Goal: Information Seeking & Learning: Learn about a topic

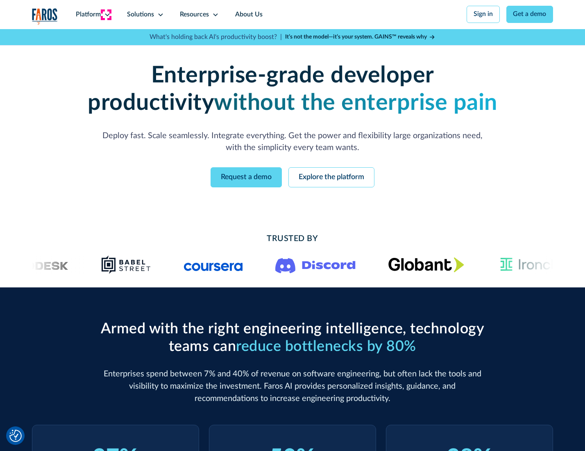
click at [106, 14] on icon at bounding box center [107, 14] width 7 height 7
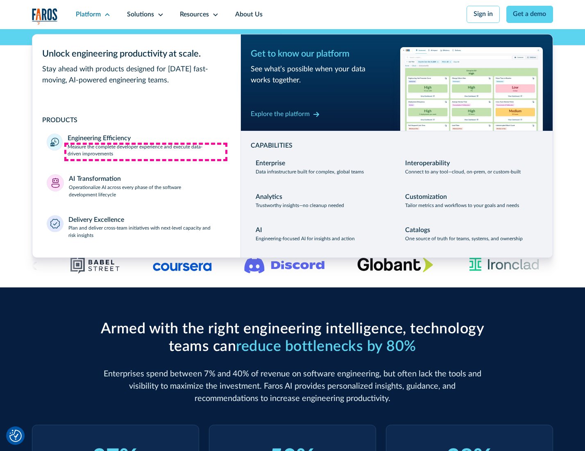
click at [146, 152] on p "Measure the complete developer experience and execute data-driven improvements" at bounding box center [147, 150] width 158 height 15
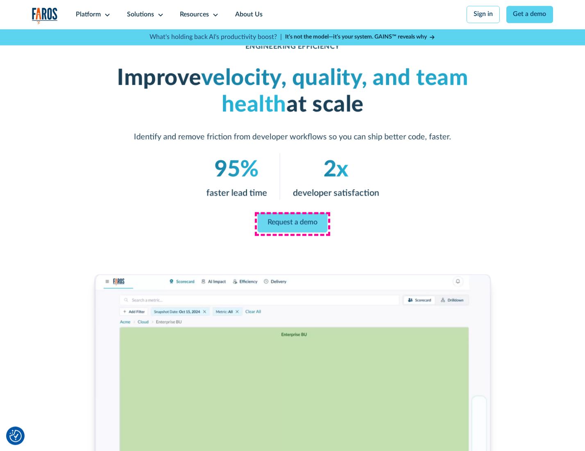
click at [292, 223] on link "Request a demo" at bounding box center [293, 223] width 70 height 20
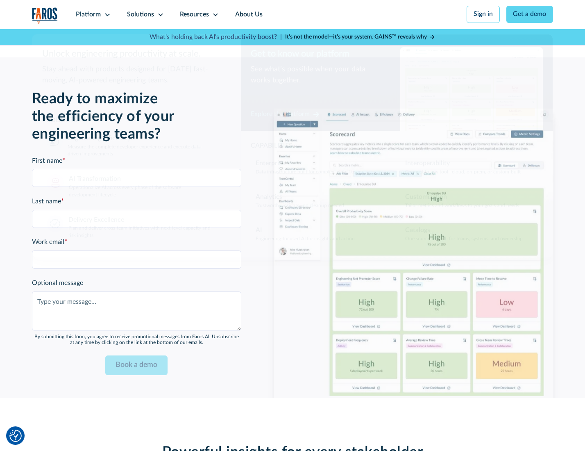
scroll to position [1784, 0]
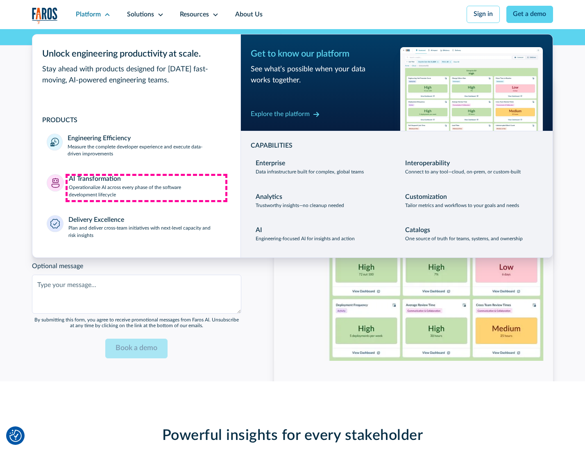
click at [146, 188] on p "Operationalize AI across every phase of the software development lifecycle" at bounding box center [147, 191] width 157 height 15
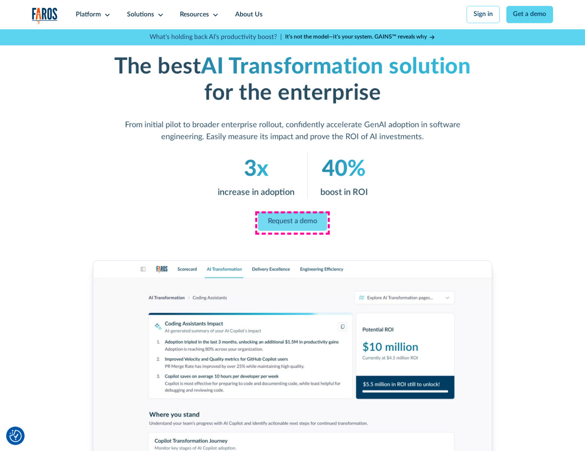
click at [292, 223] on link "Request a demo" at bounding box center [292, 220] width 69 height 19
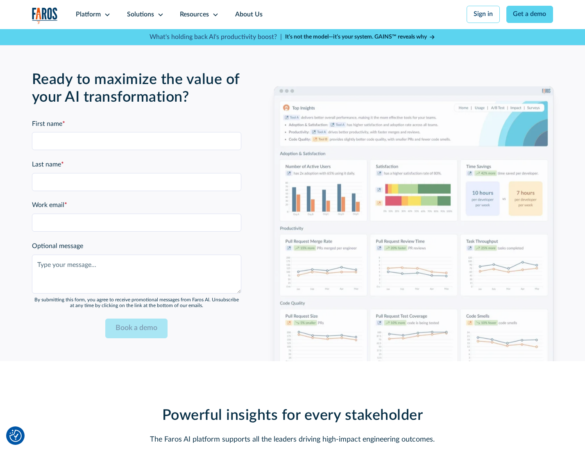
scroll to position [1982, 0]
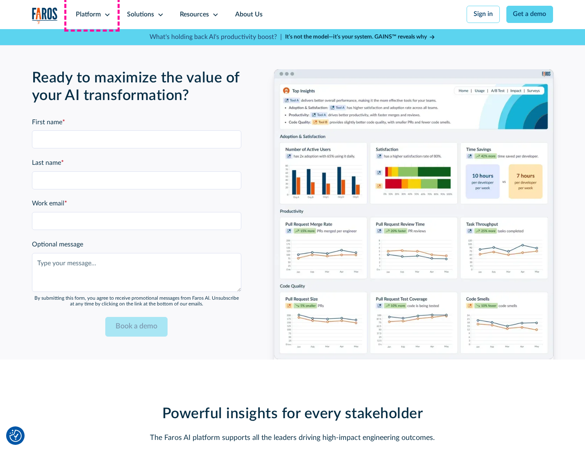
click at [92, 14] on div "Platform" at bounding box center [88, 15] width 25 height 10
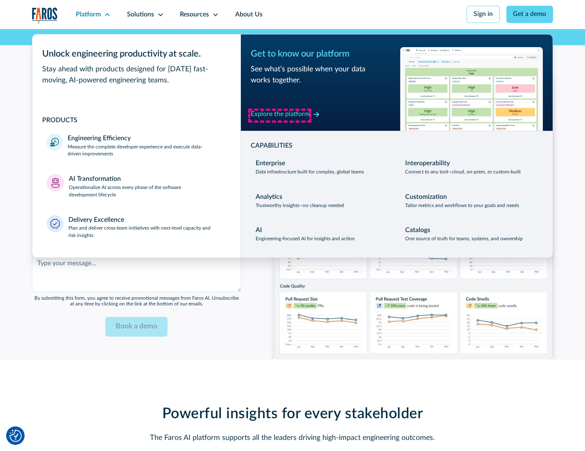
click at [280, 115] on div "Explore the platform" at bounding box center [280, 114] width 59 height 10
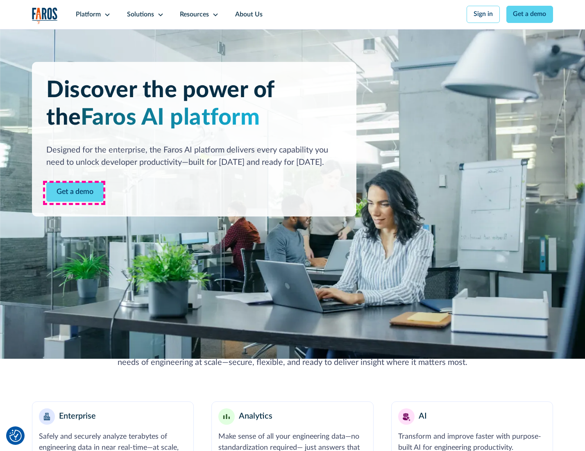
click at [74, 193] on link "Get a demo" at bounding box center [74, 192] width 57 height 20
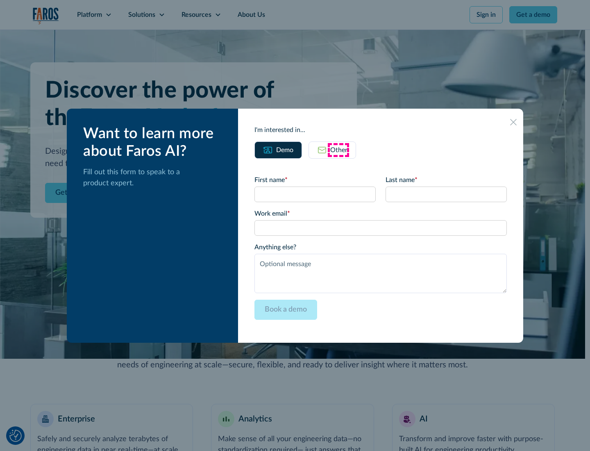
click at [339, 150] on div "Other" at bounding box center [338, 150] width 17 height 10
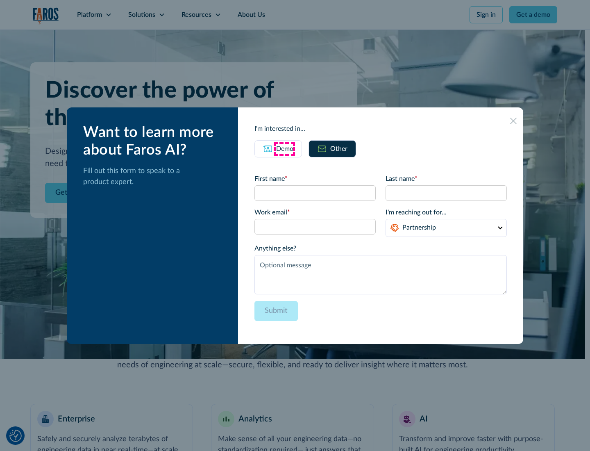
click at [284, 148] on div "Demo" at bounding box center [284, 149] width 17 height 10
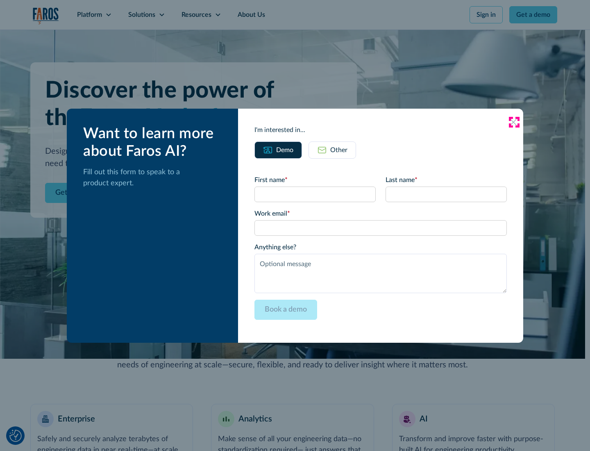
click at [514, 122] on icon at bounding box center [513, 122] width 7 height 7
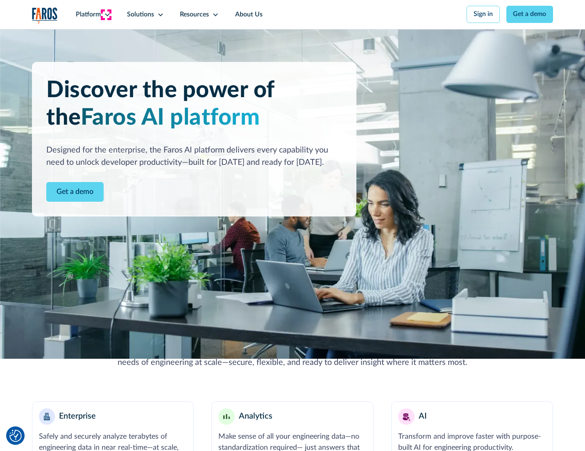
click at [106, 14] on icon at bounding box center [107, 14] width 7 height 7
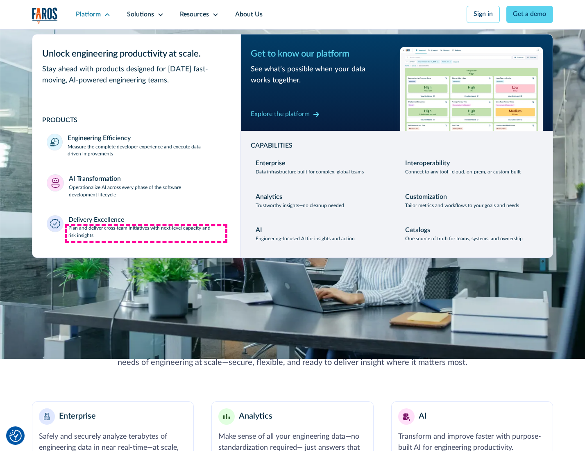
click at [146, 234] on p "Plan and deliver cross-team initiatives with next-level capacity and risk insig…" at bounding box center [147, 232] width 158 height 15
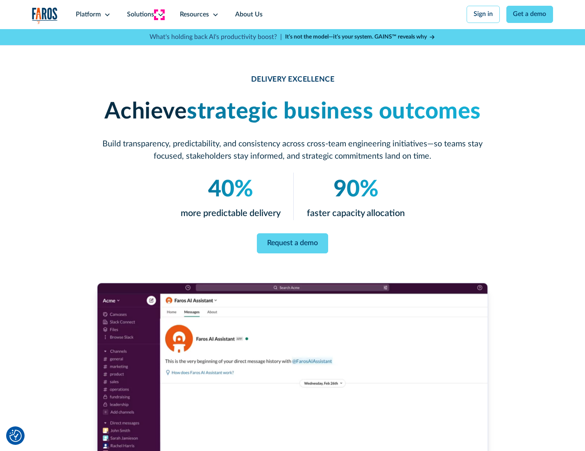
click at [159, 14] on icon at bounding box center [160, 14] width 7 height 7
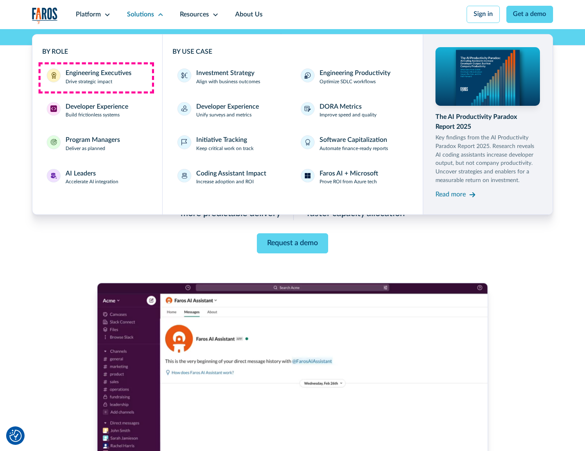
click at [96, 77] on div "Engineering Executives" at bounding box center [99, 73] width 66 height 10
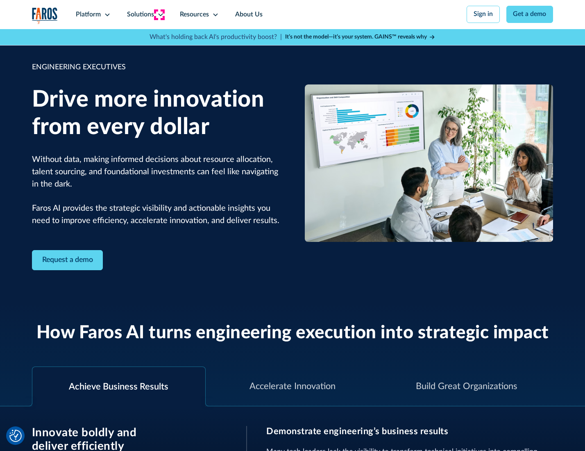
click at [159, 14] on icon at bounding box center [160, 14] width 7 height 7
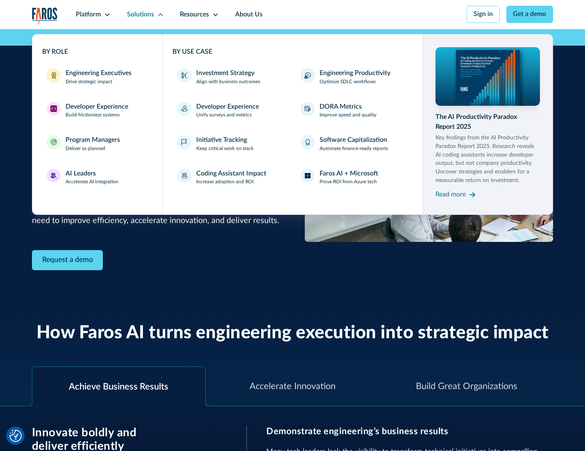
click at [96, 107] on div "Developer Experience" at bounding box center [97, 107] width 63 height 10
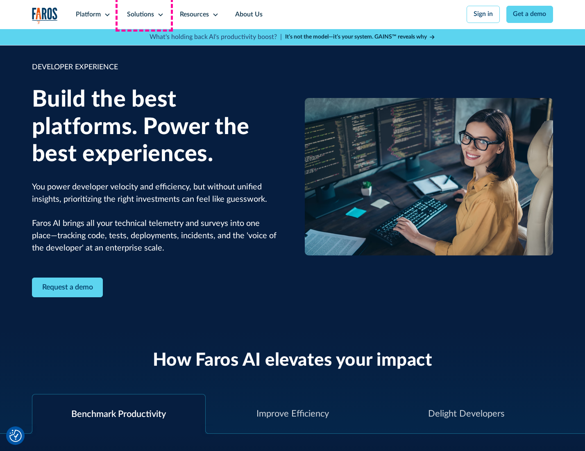
click at [144, 14] on div "Solutions" at bounding box center [140, 15] width 27 height 10
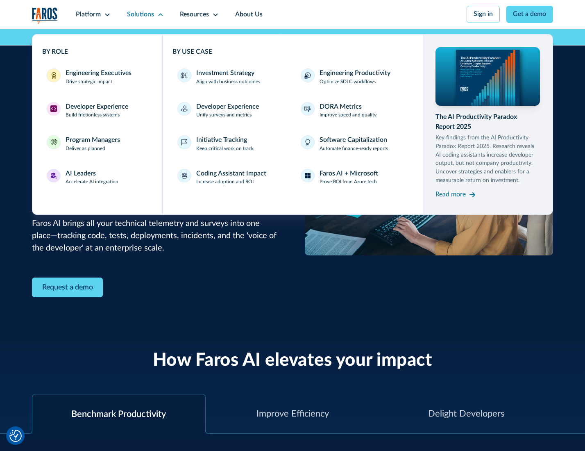
click at [91, 145] on div "Program Managers" at bounding box center [93, 140] width 55 height 10
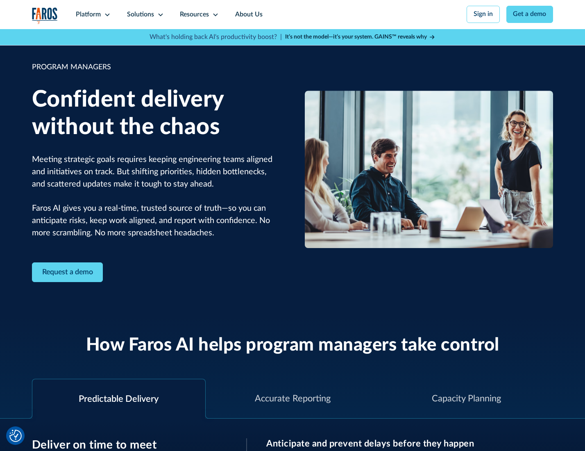
click at [159, 15] on icon at bounding box center [160, 14] width 7 height 7
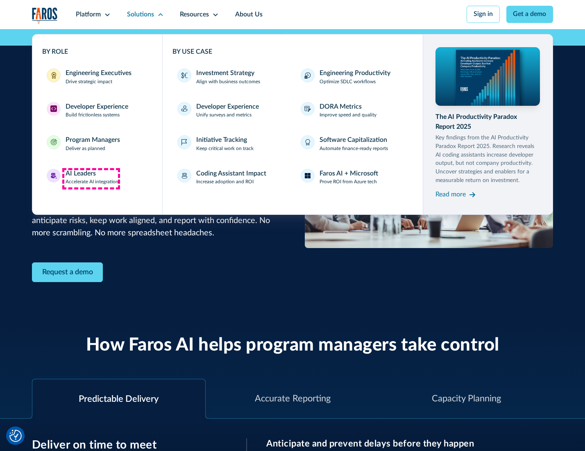
click at [91, 178] on div "AI Leaders" at bounding box center [81, 174] width 30 height 10
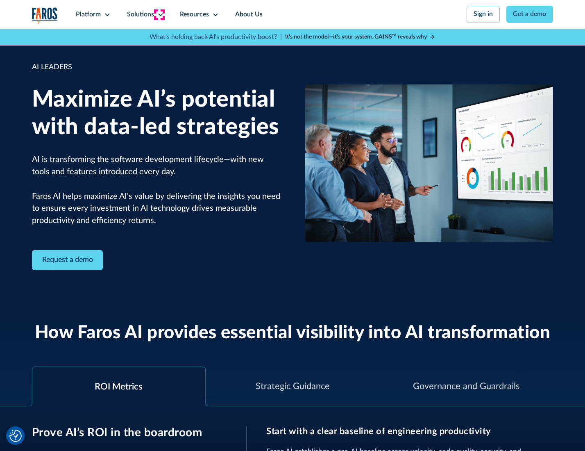
click at [159, 14] on icon at bounding box center [160, 14] width 7 height 7
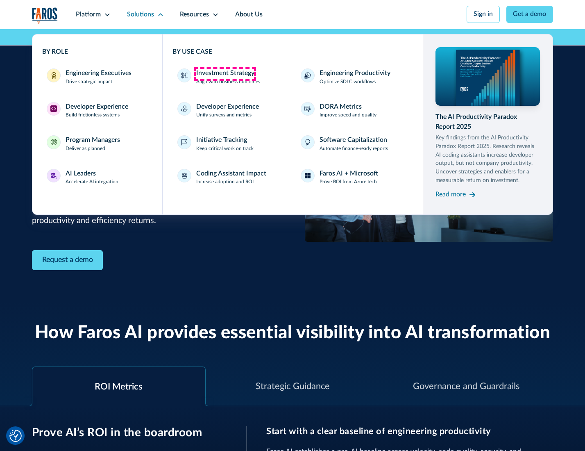
click at [225, 74] on div "Investment Strategy" at bounding box center [225, 73] width 58 height 10
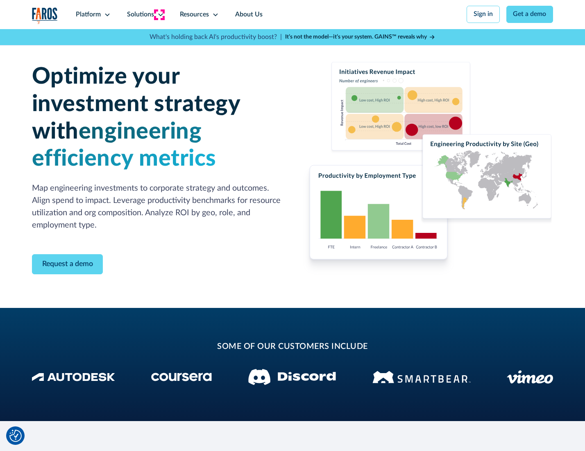
click at [159, 14] on icon at bounding box center [160, 14] width 7 height 7
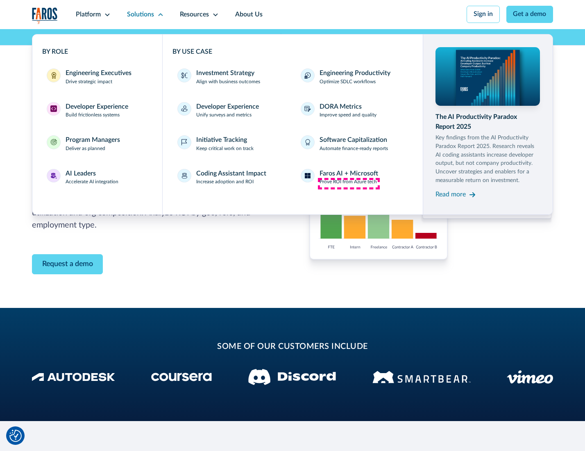
click at [349, 183] on p "Prove ROI from Azure tech" at bounding box center [348, 181] width 57 height 7
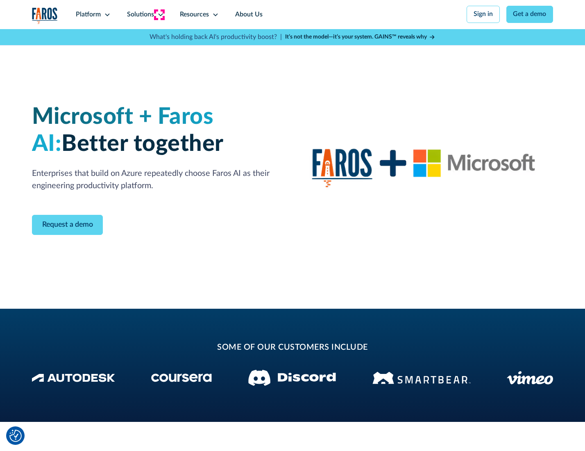
click at [159, 14] on icon at bounding box center [160, 14] width 7 height 7
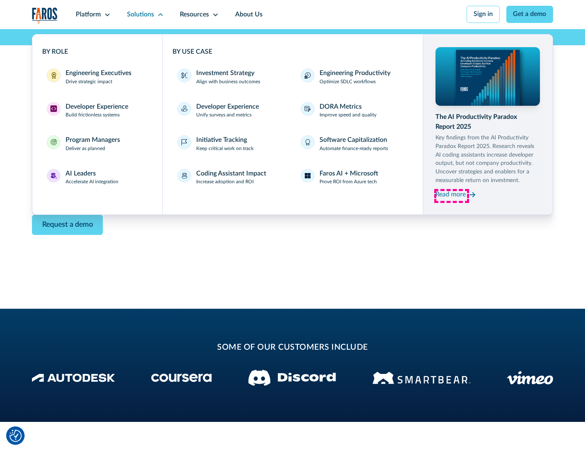
click at [452, 196] on div "Read more" at bounding box center [451, 195] width 30 height 10
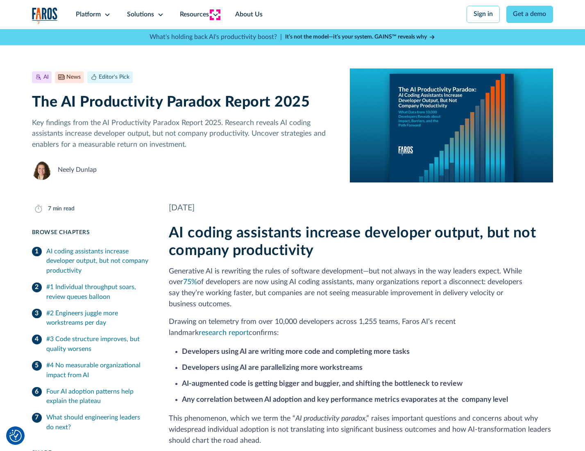
click at [215, 14] on icon at bounding box center [215, 14] width 7 height 7
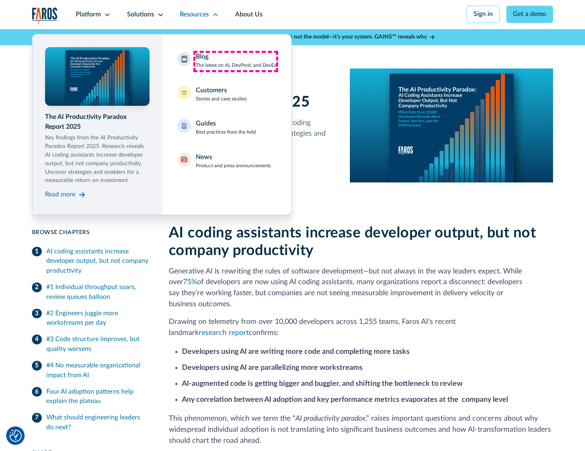
click at [236, 61] on div "Blog The latest on AI, DevProd, and DevEx" at bounding box center [236, 60] width 81 height 17
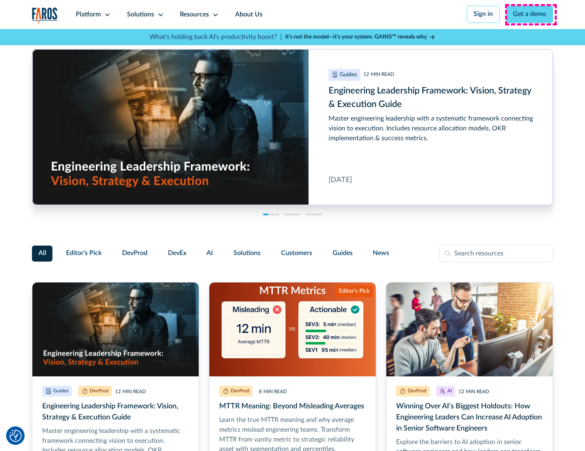
click at [531, 14] on link "Get a demo" at bounding box center [530, 14] width 47 height 17
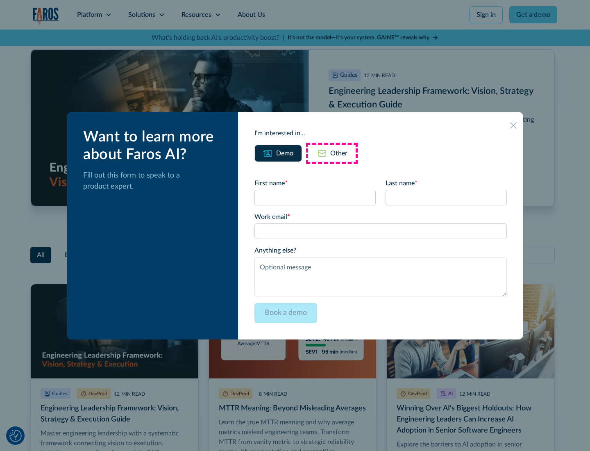
click at [332, 153] on div "Other" at bounding box center [338, 153] width 17 height 10
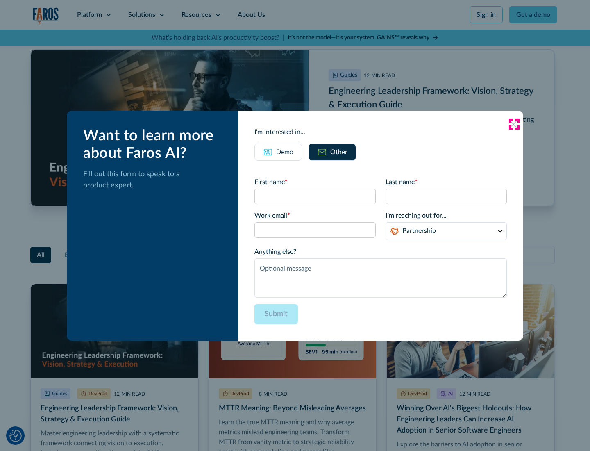
click at [514, 124] on icon at bounding box center [513, 124] width 7 height 7
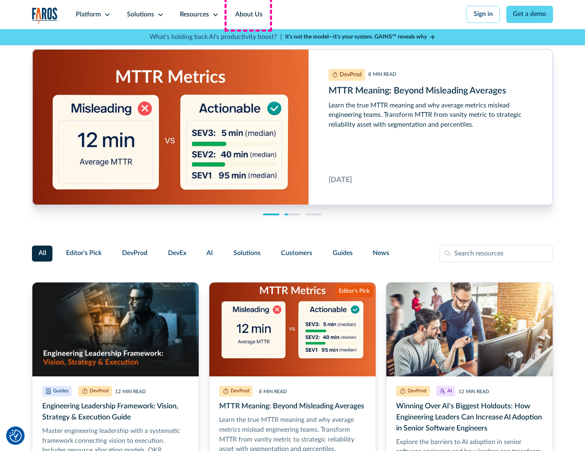
click at [248, 14] on link "About Us" at bounding box center [249, 14] width 44 height 29
